Goal: Check status: Check status

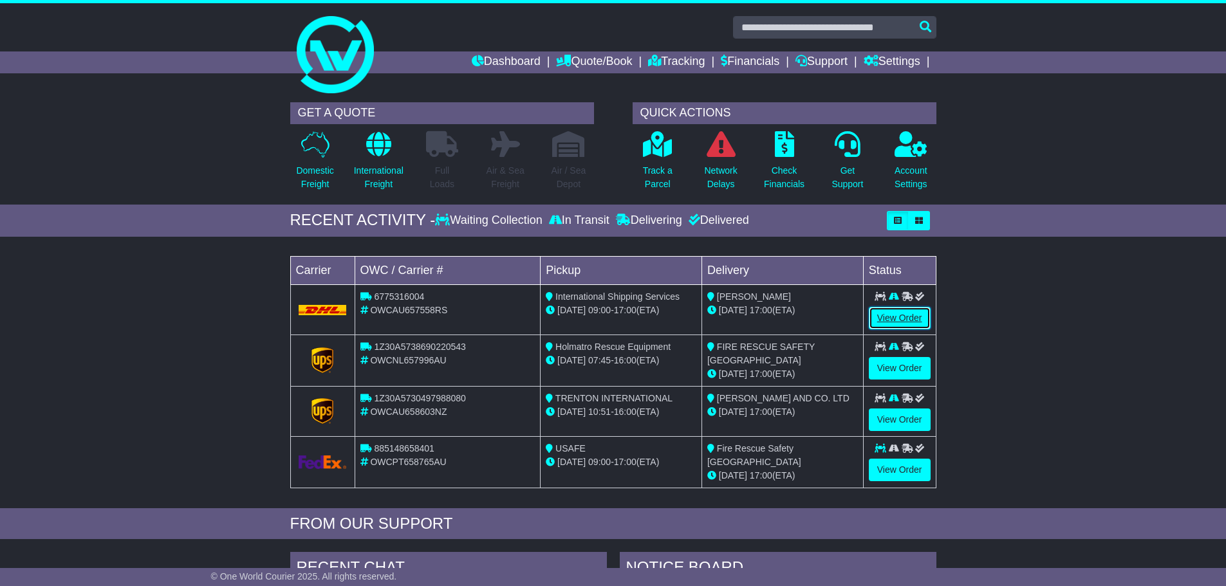
click at [904, 310] on link "View Order" at bounding box center [900, 318] width 62 height 23
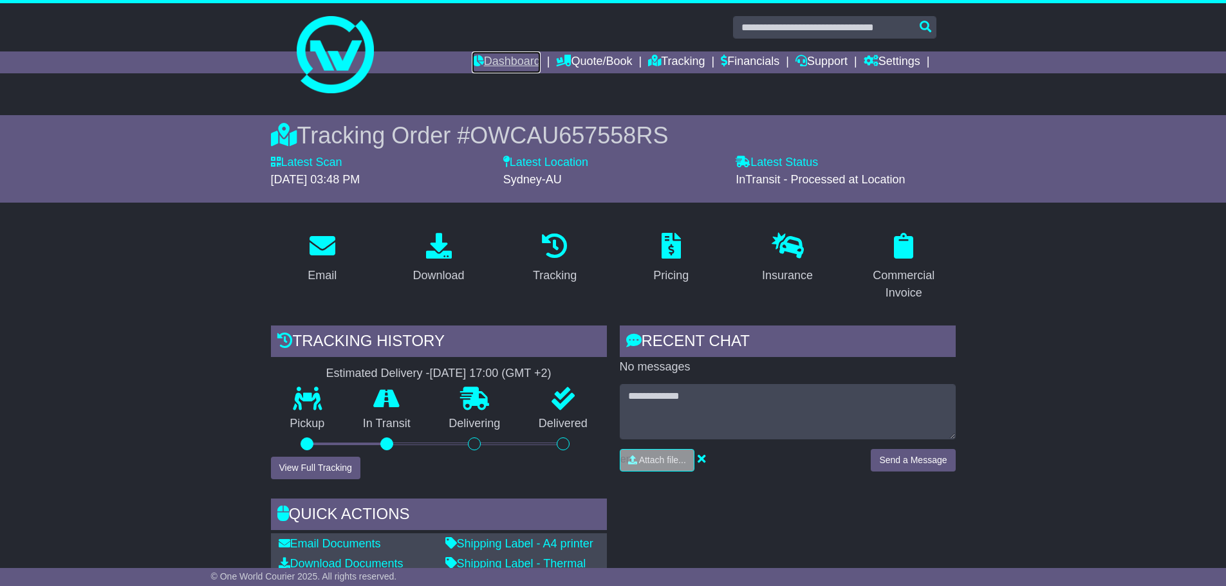
click at [512, 56] on link "Dashboard" at bounding box center [506, 62] width 69 height 22
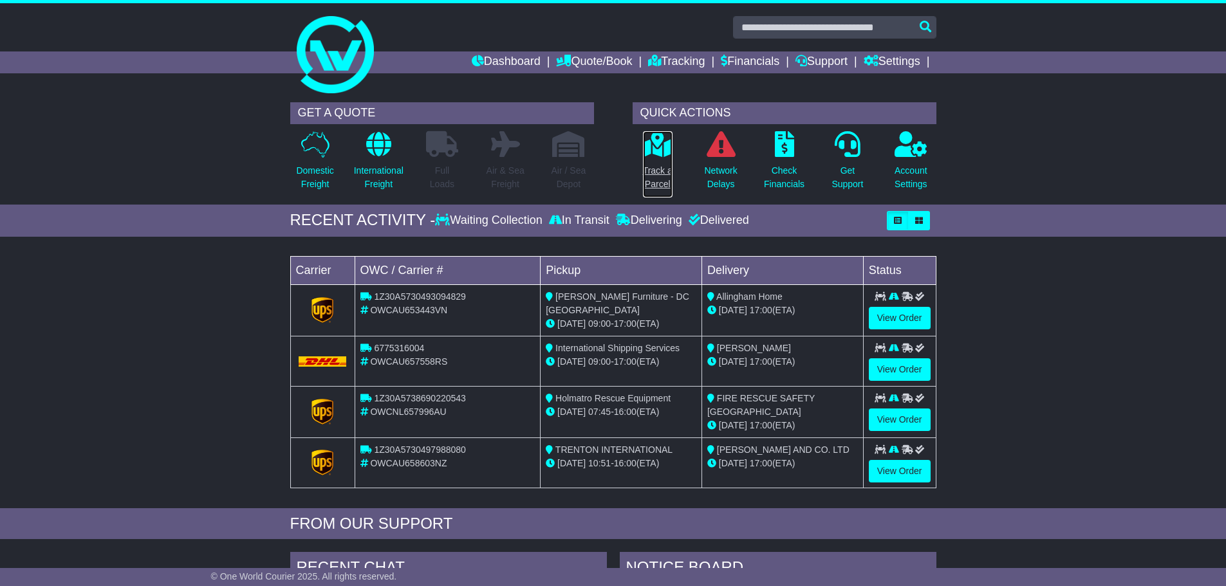
click at [648, 154] on icon at bounding box center [657, 144] width 29 height 26
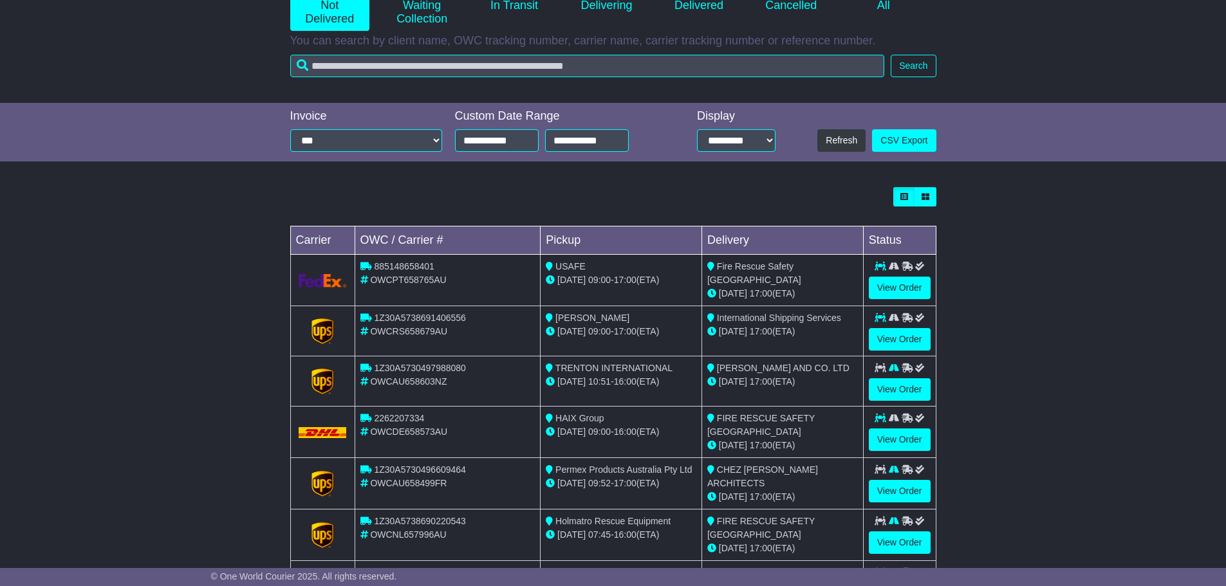
scroll to position [193, 0]
click at [918, 339] on link "View Order" at bounding box center [900, 339] width 62 height 23
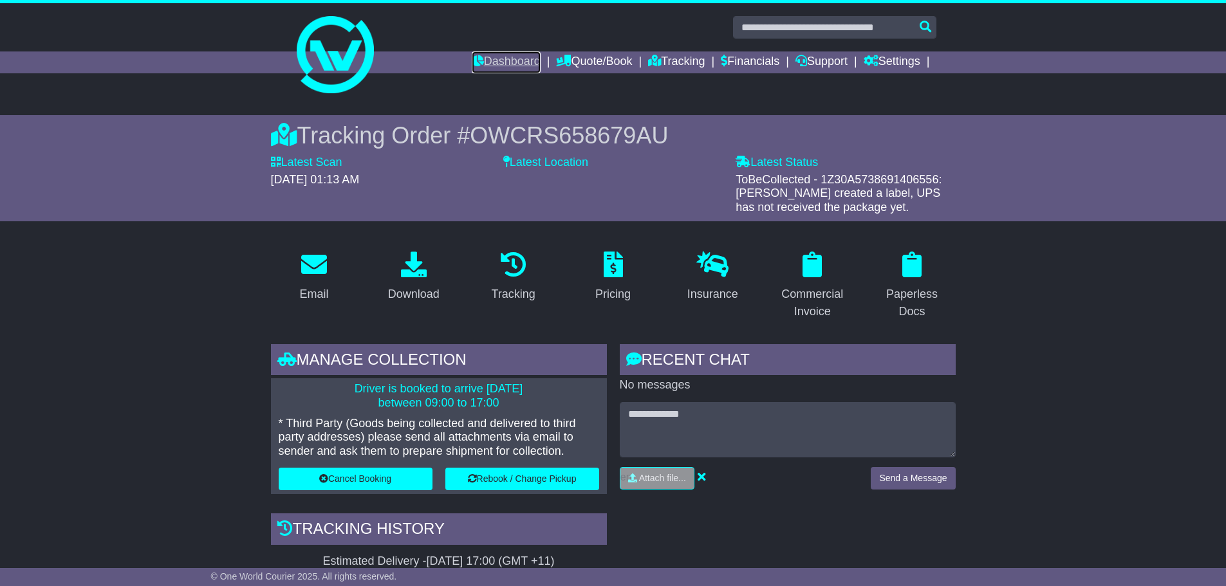
click at [476, 65] on link "Dashboard" at bounding box center [506, 62] width 69 height 22
